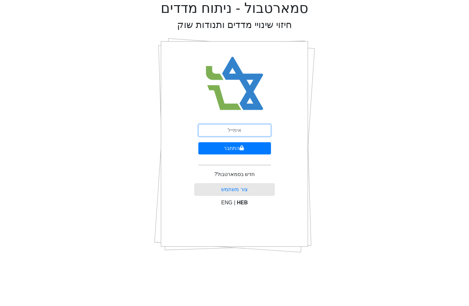
click at [246, 132] on input "email" at bounding box center [234, 130] width 73 height 12
type input "[EMAIL_ADDRESS][DOMAIN_NAME]"
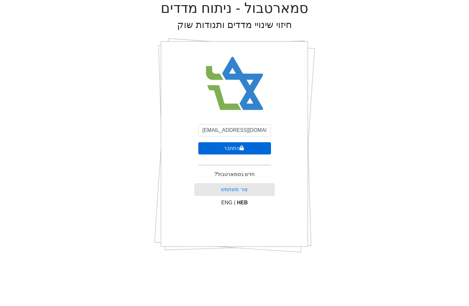
click at [236, 151] on button "התחבר" at bounding box center [234, 148] width 73 height 12
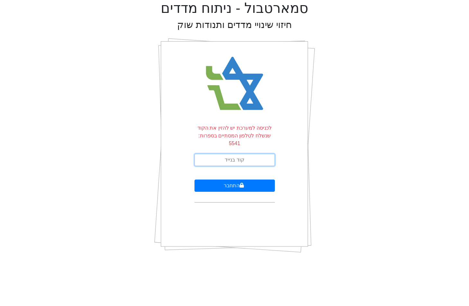
click at [229, 154] on input "text" at bounding box center [235, 160] width 80 height 12
type input "716104"
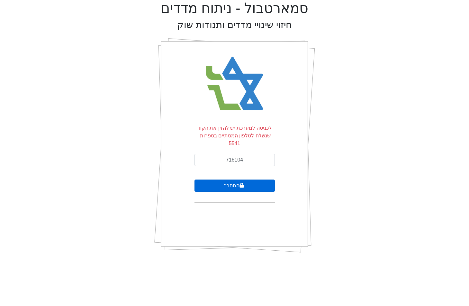
click at [255, 179] on button "התחבר" at bounding box center [235, 185] width 80 height 12
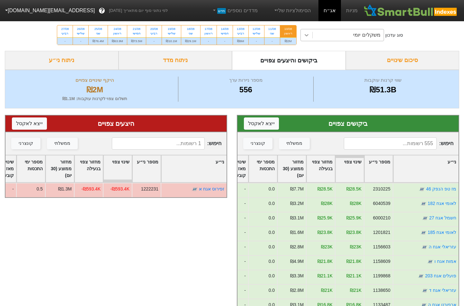
click at [307, 31] on div at bounding box center [307, 35] width 12 height 12
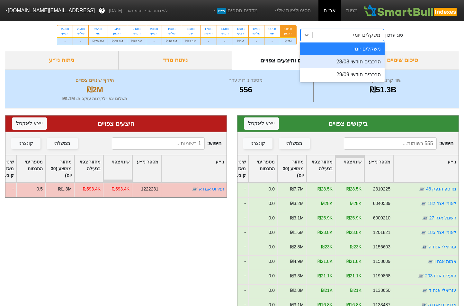
click at [328, 57] on div "הרכבים חודשי 28/08" at bounding box center [342, 61] width 85 height 13
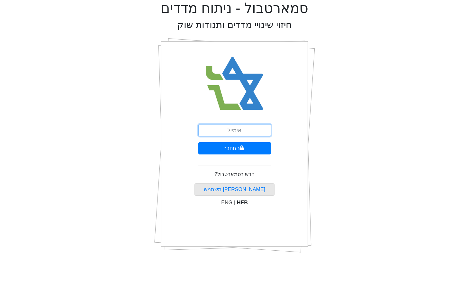
click at [239, 136] on input "email" at bounding box center [234, 130] width 73 height 12
type input "[EMAIL_ADDRESS][DOMAIN_NAME]"
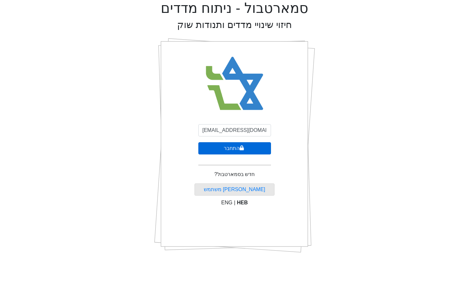
click at [231, 151] on button "התחבר" at bounding box center [234, 148] width 73 height 12
